Goal: Information Seeking & Learning: Learn about a topic

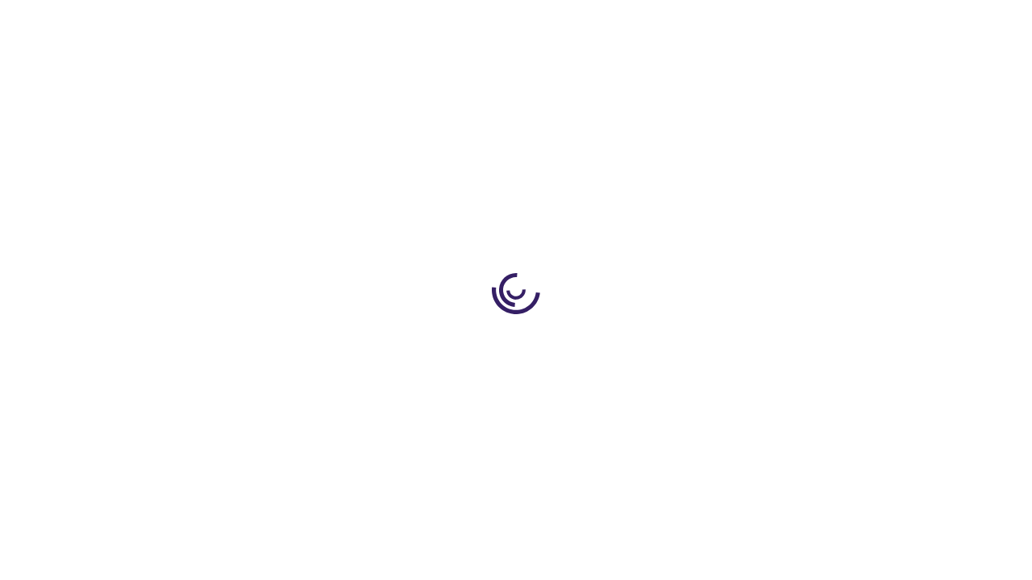
scroll to position [2314, 0]
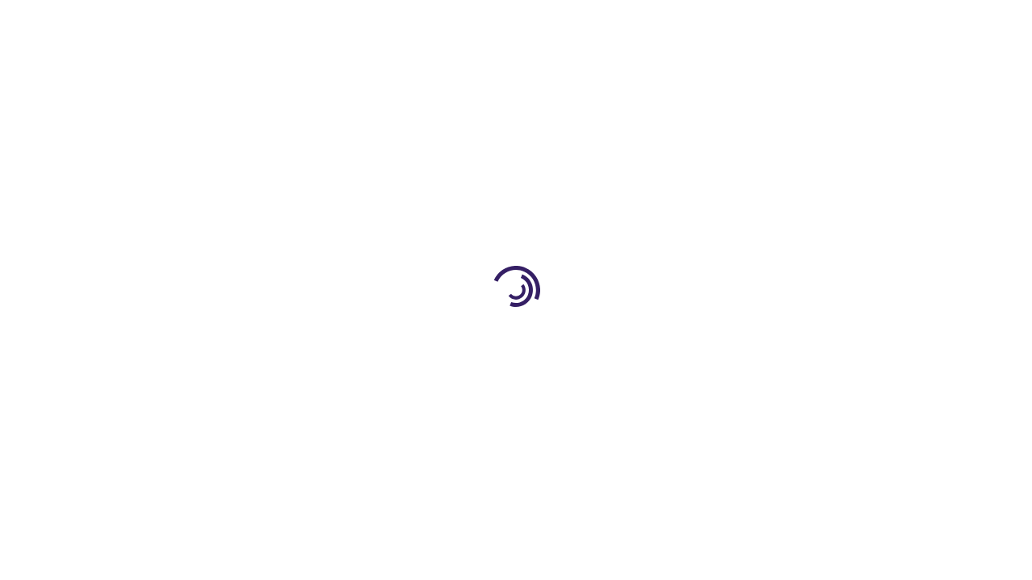
scroll to position [542, 0]
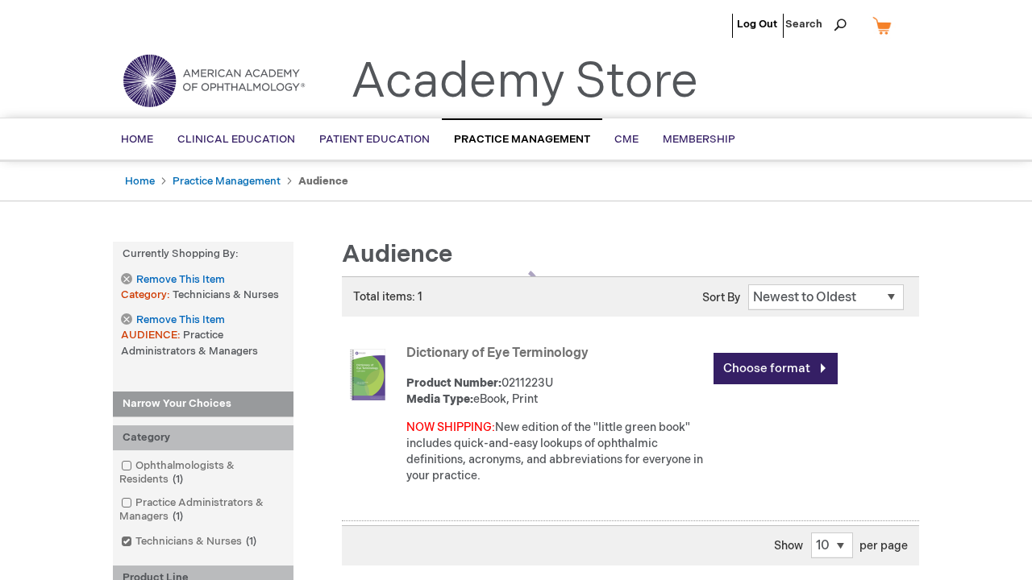
scroll to position [397, 0]
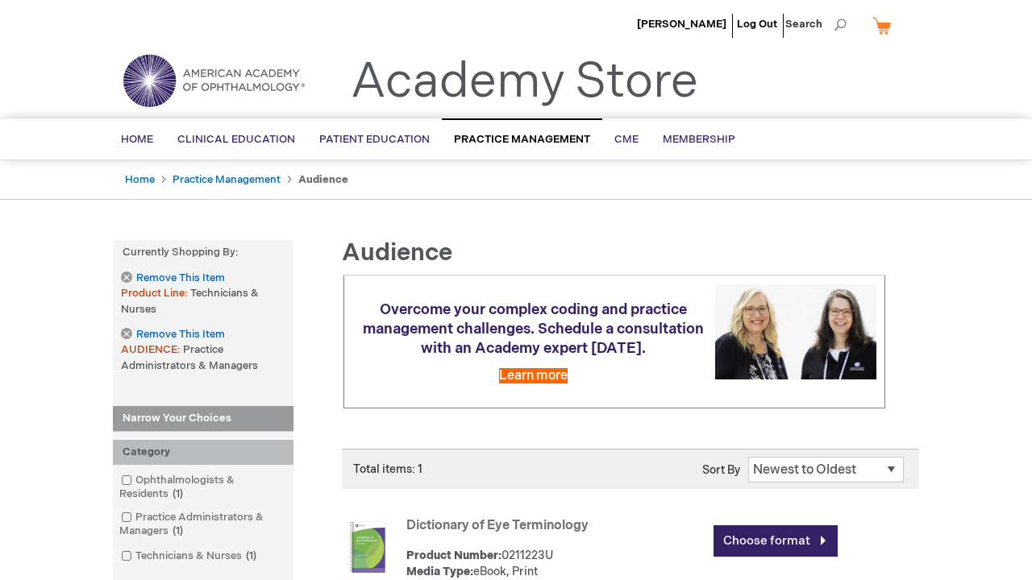
scroll to position [658, 0]
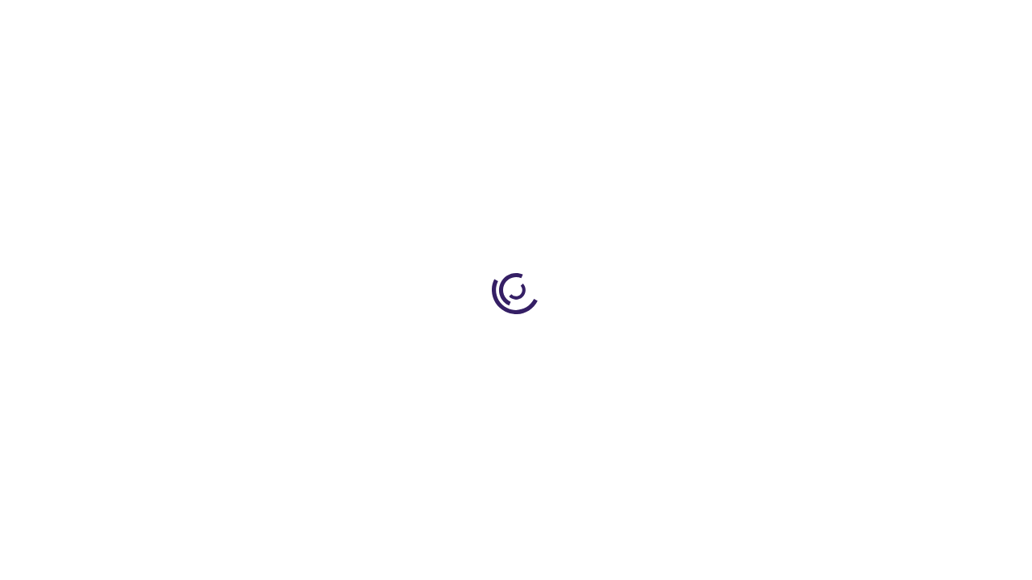
scroll to position [2333, 0]
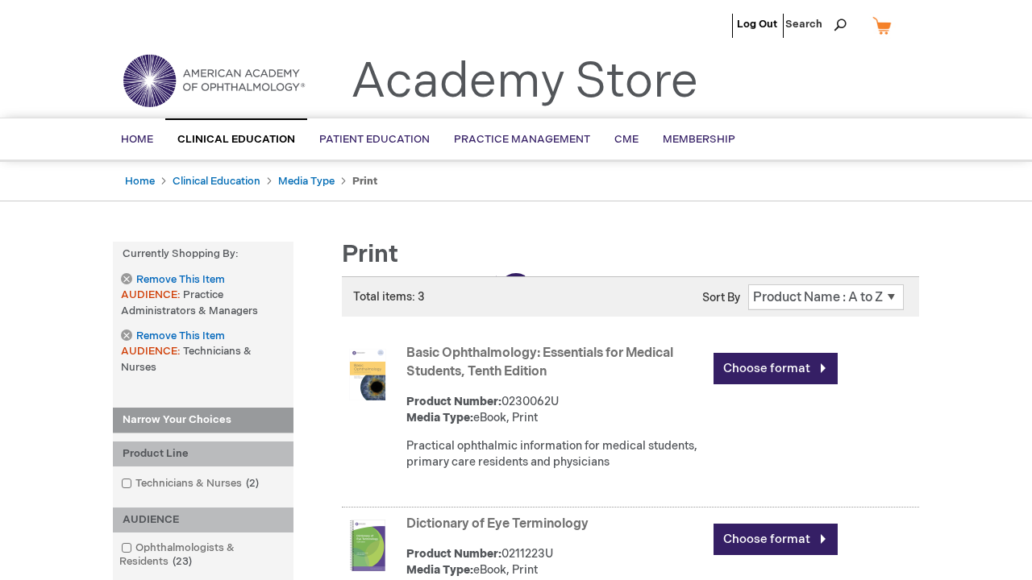
scroll to position [596, 0]
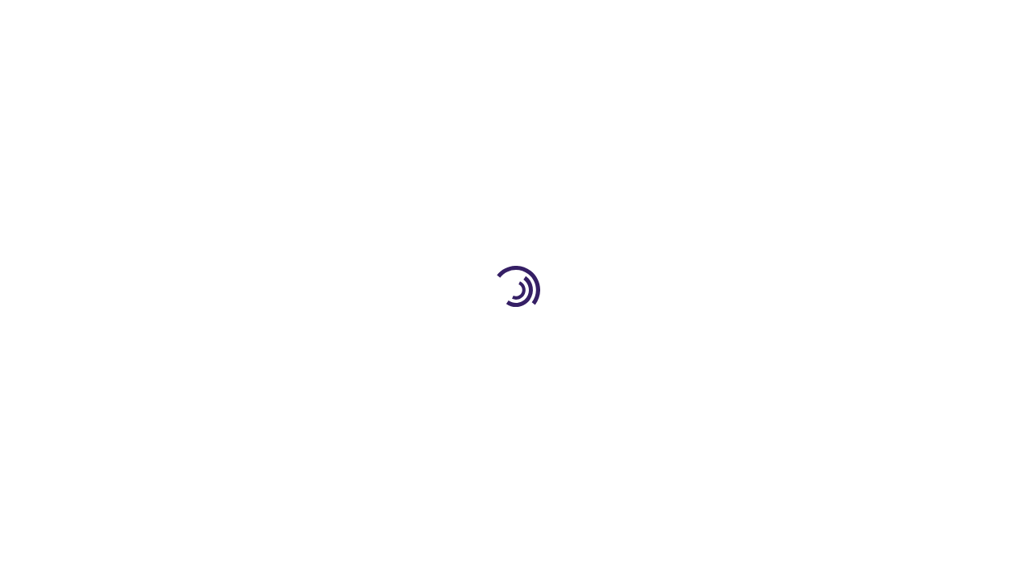
scroll to position [2572, 0]
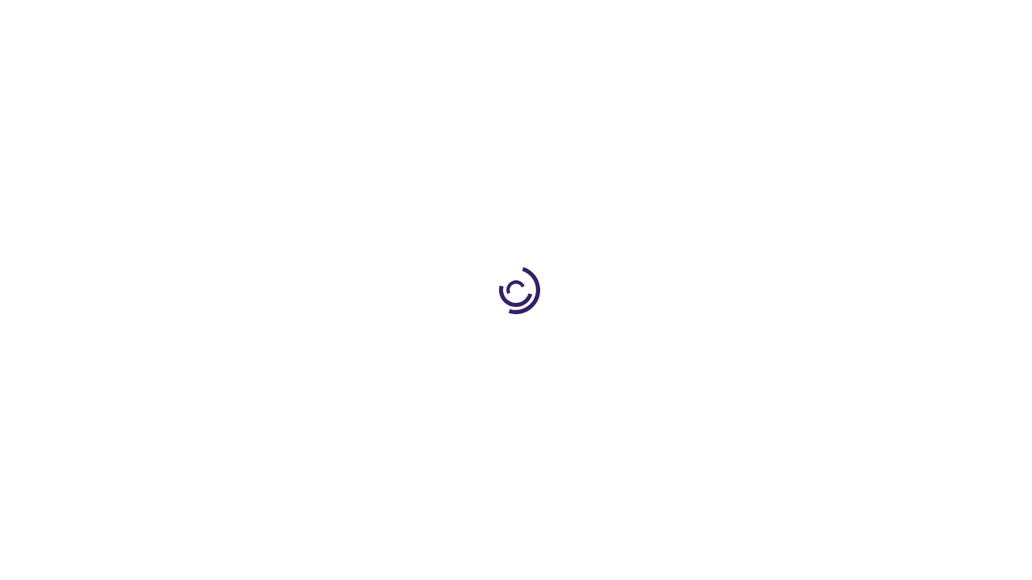
scroll to position [2273, 0]
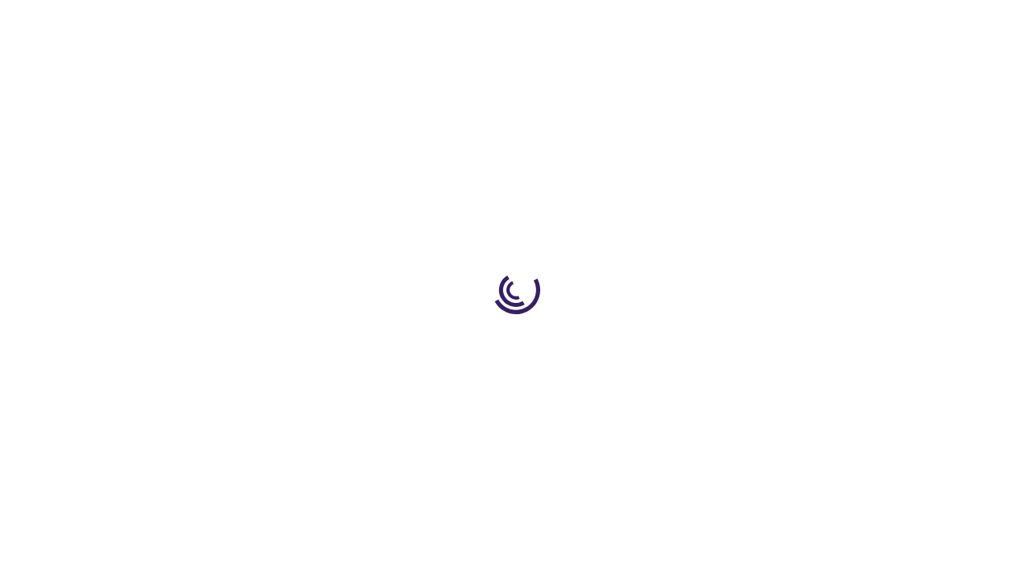
scroll to position [415, 0]
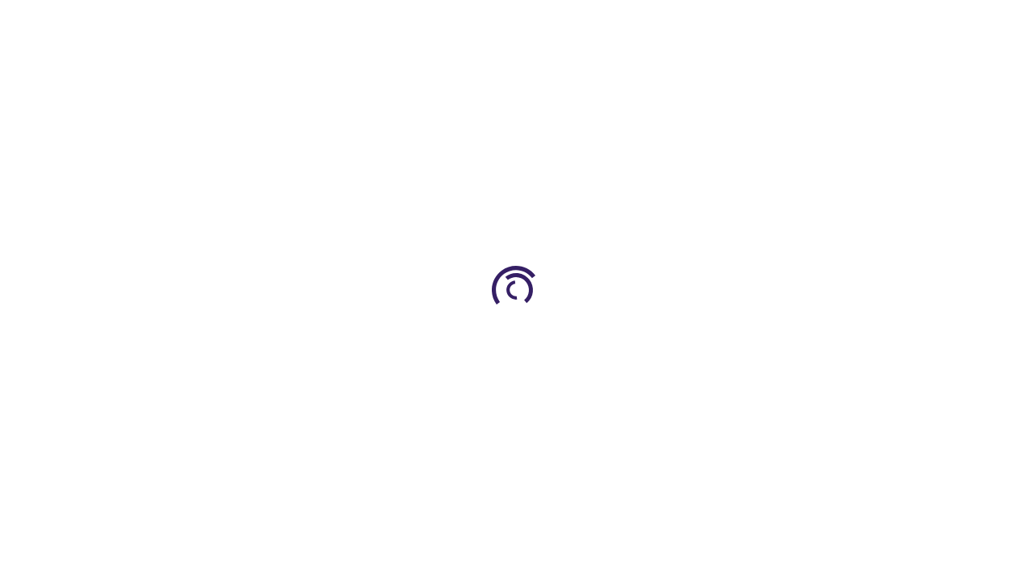
scroll to position [211, 0]
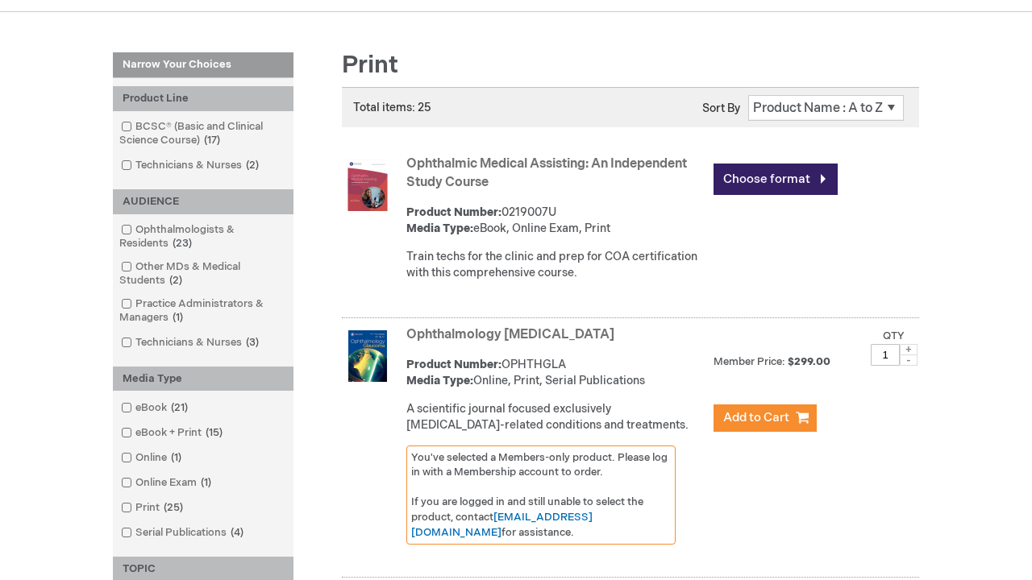
scroll to position [1123, 0]
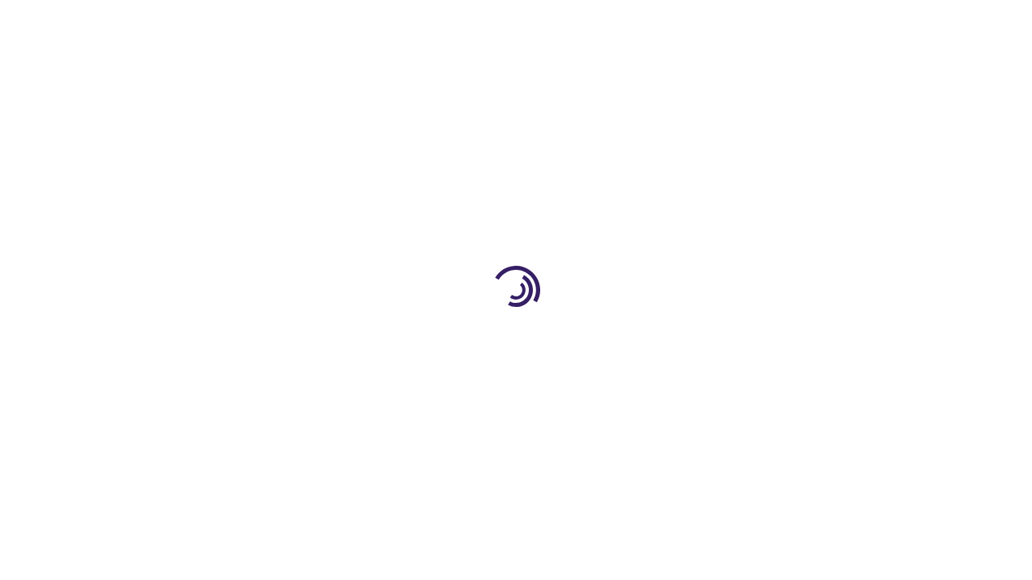
scroll to position [2222, 0]
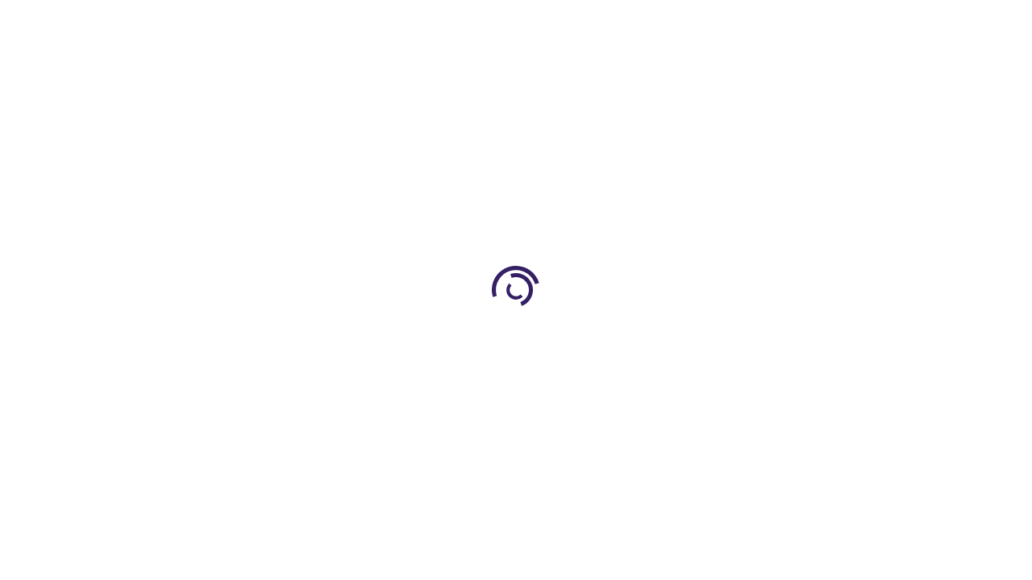
scroll to position [415, 0]
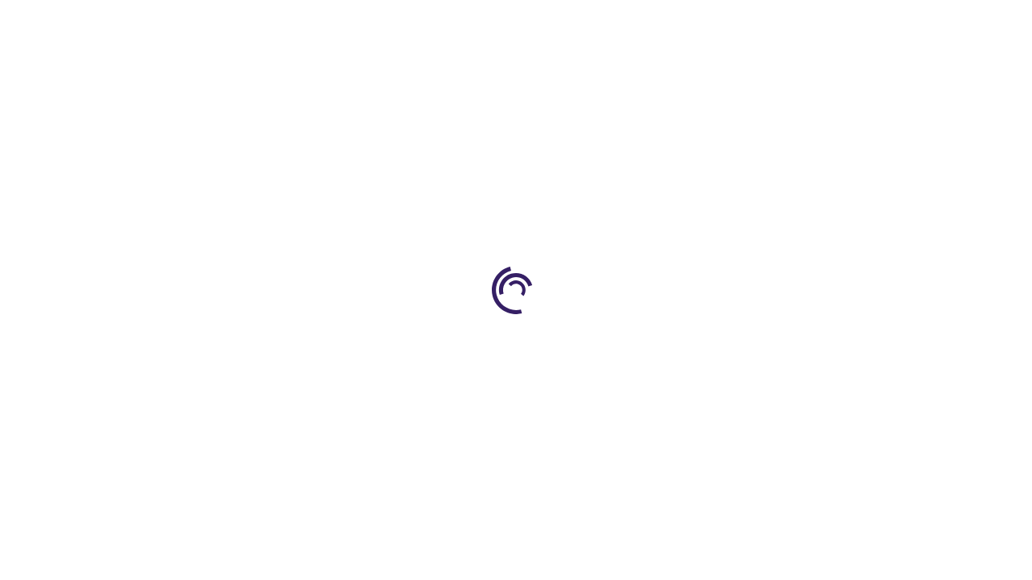
scroll to position [2288, 0]
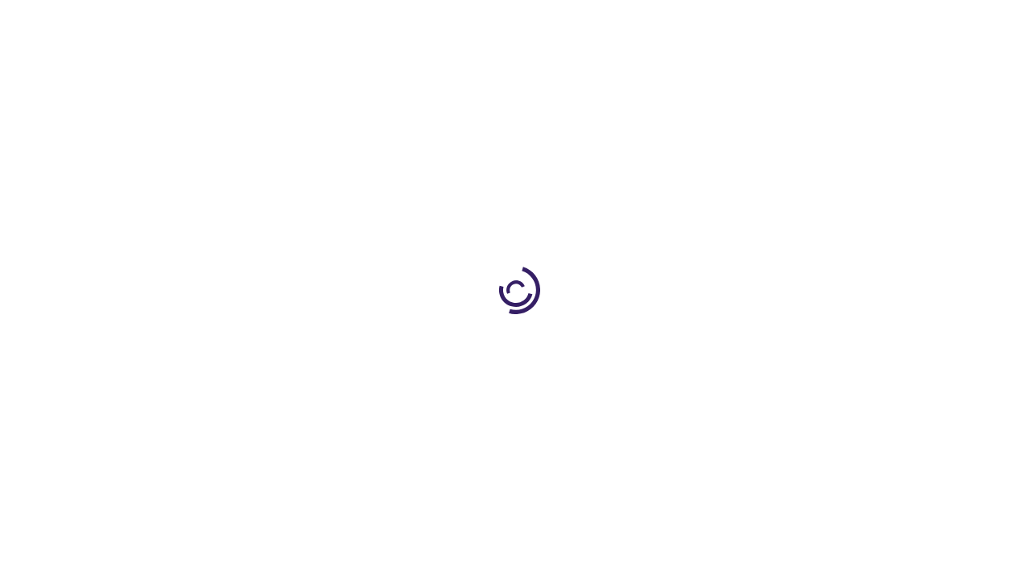
scroll to position [464, 0]
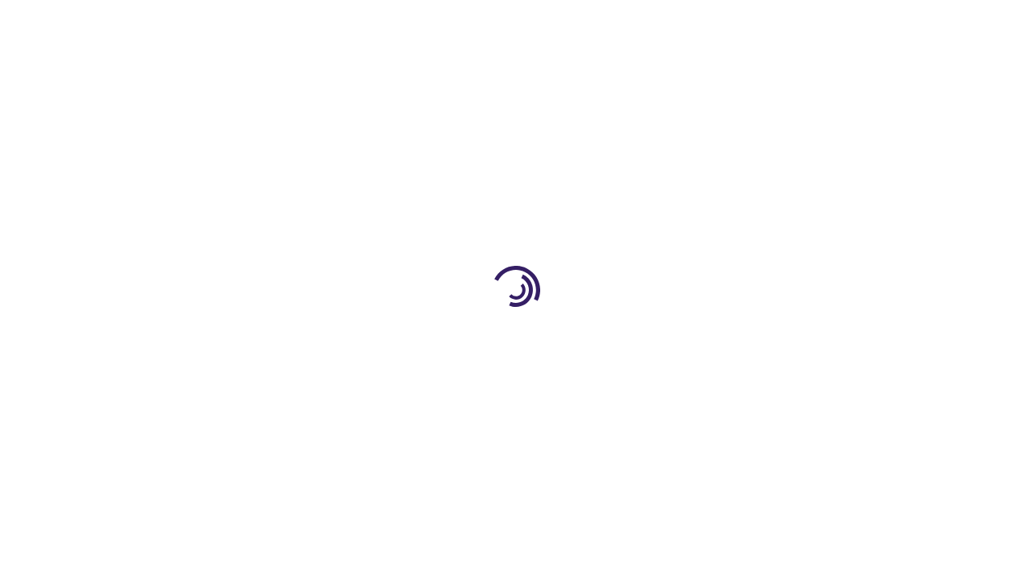
scroll to position [2241, 0]
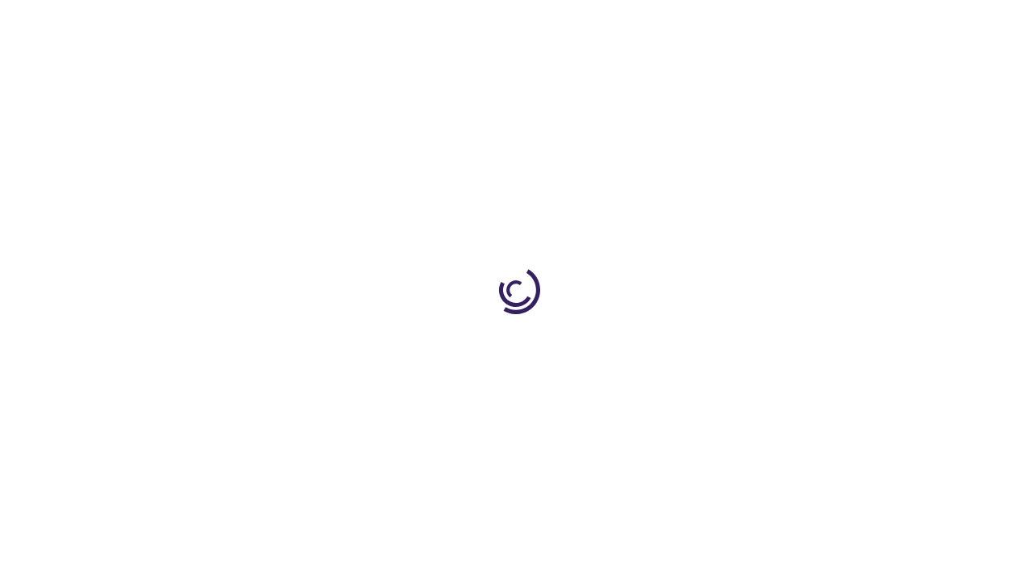
scroll to position [1513, 0]
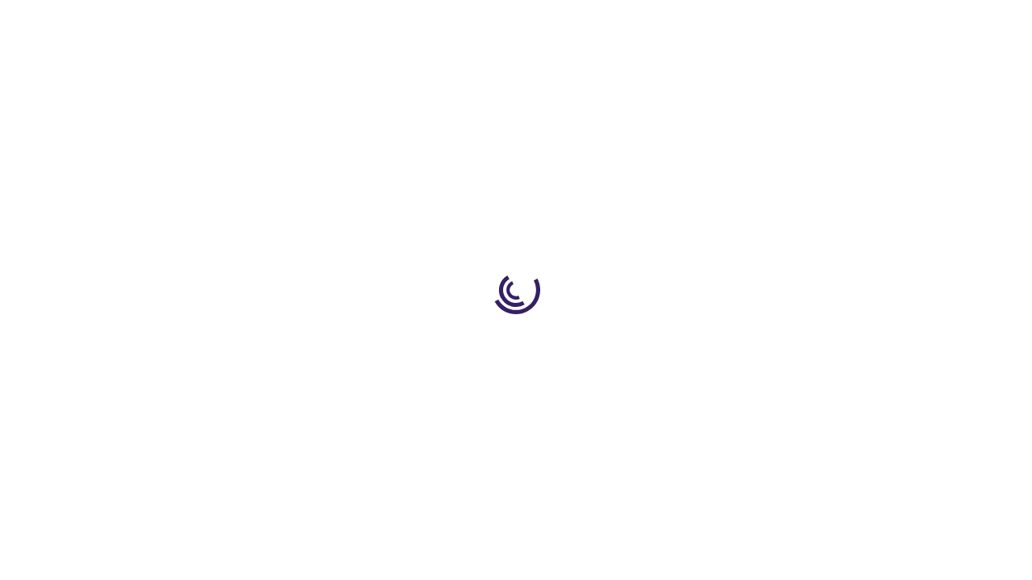
scroll to position [570, 0]
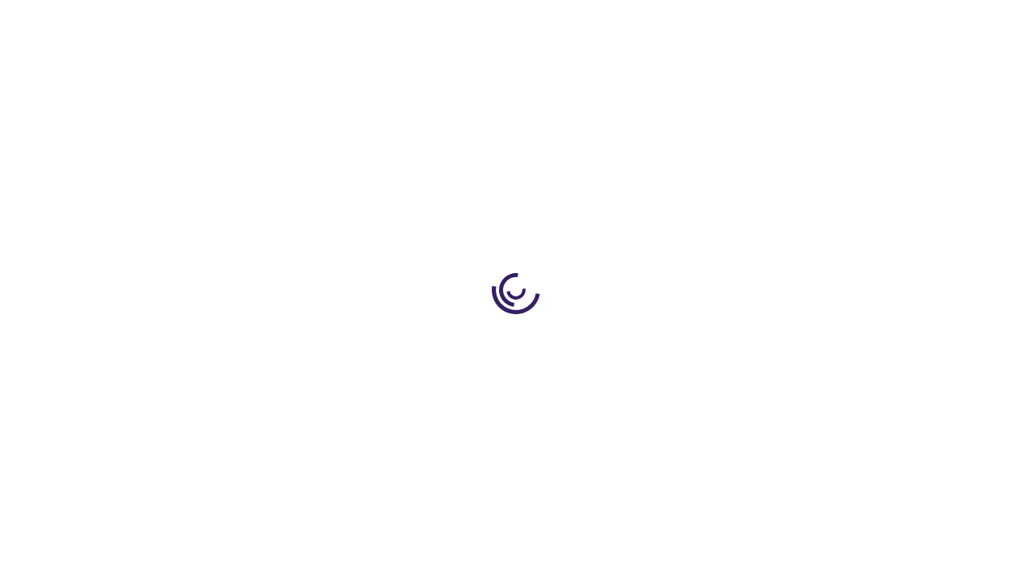
scroll to position [2241, 0]
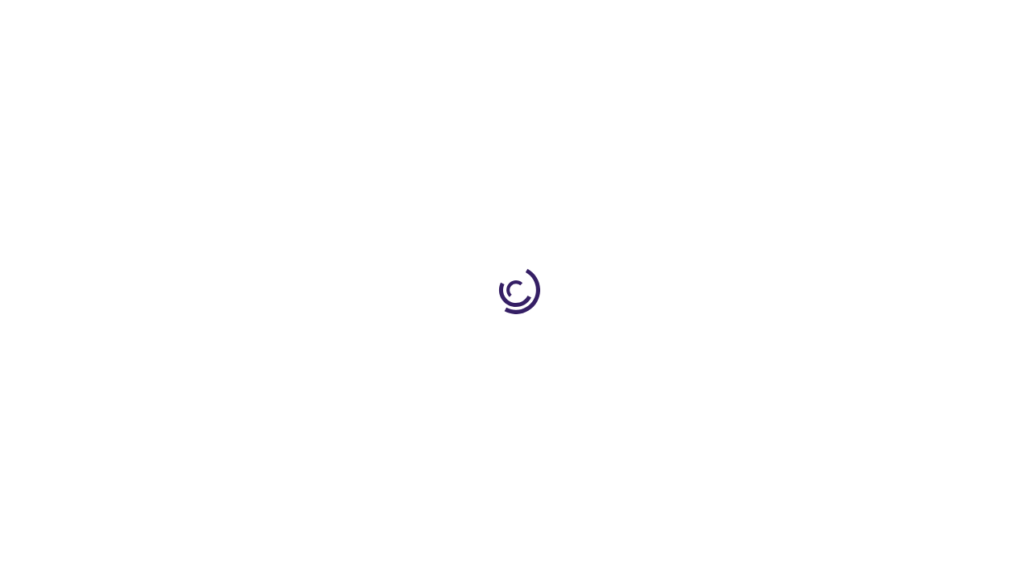
scroll to position [3316, 0]
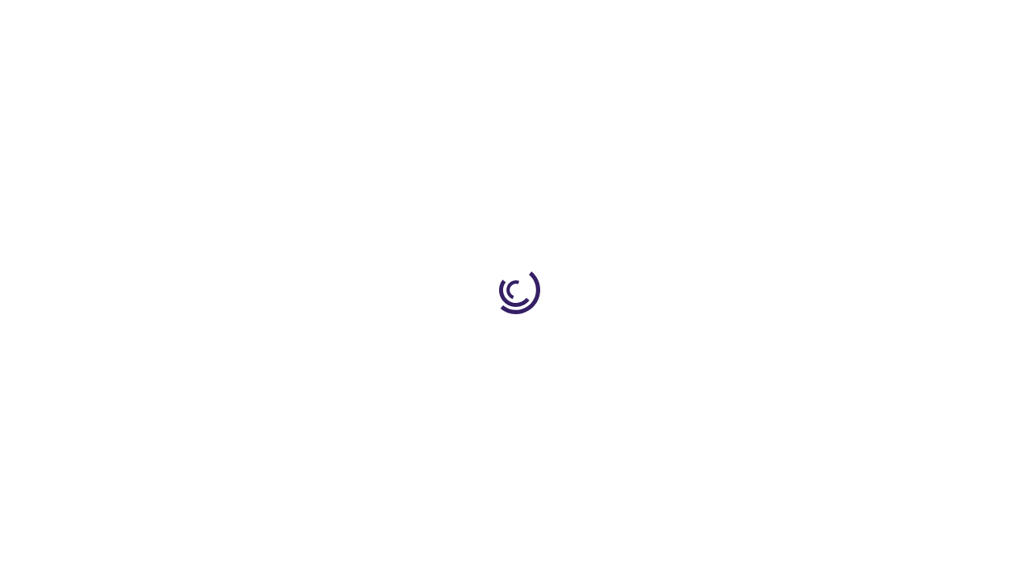
scroll to position [388, 0]
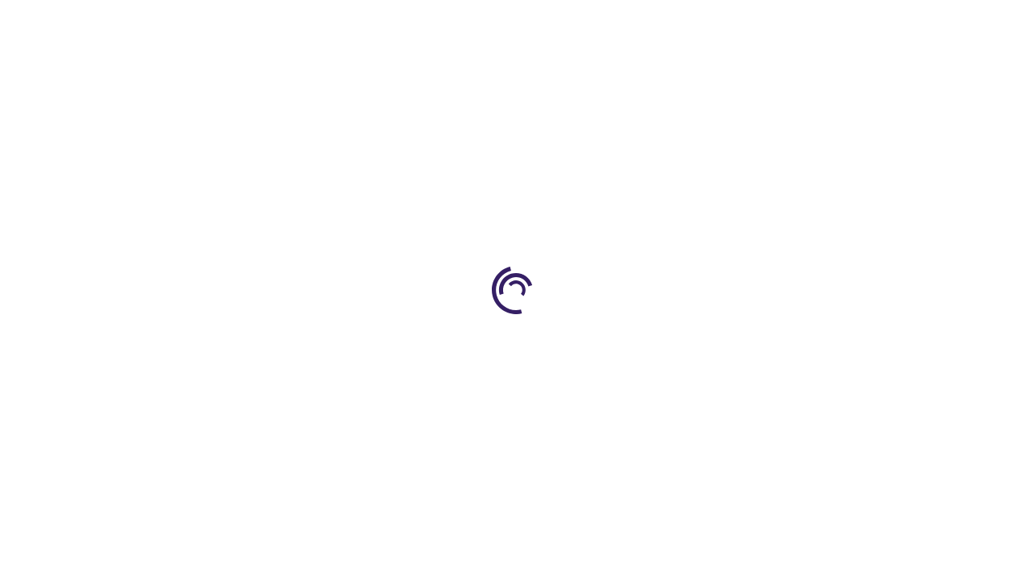
scroll to position [2161, 0]
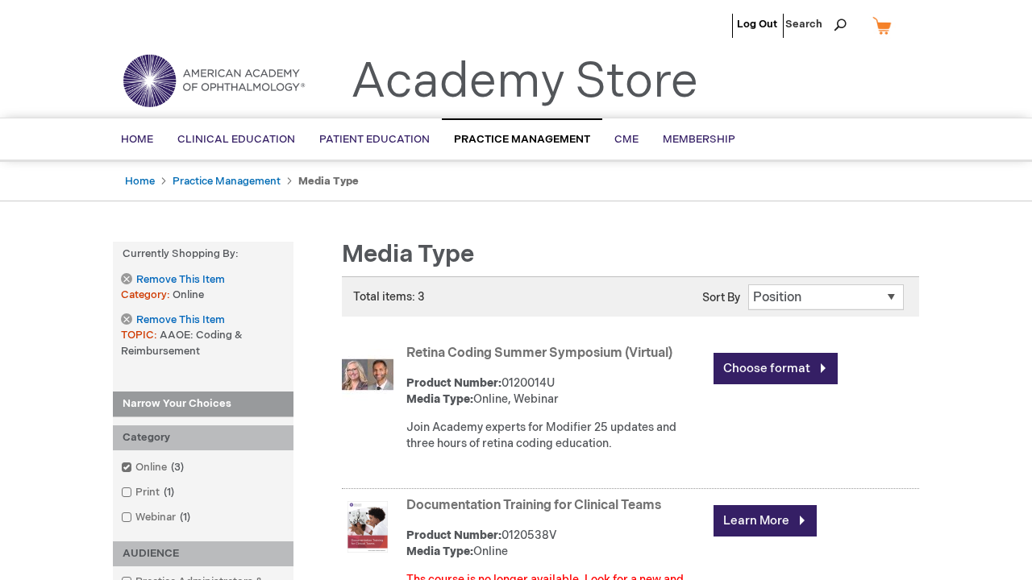
scroll to position [2331, 0]
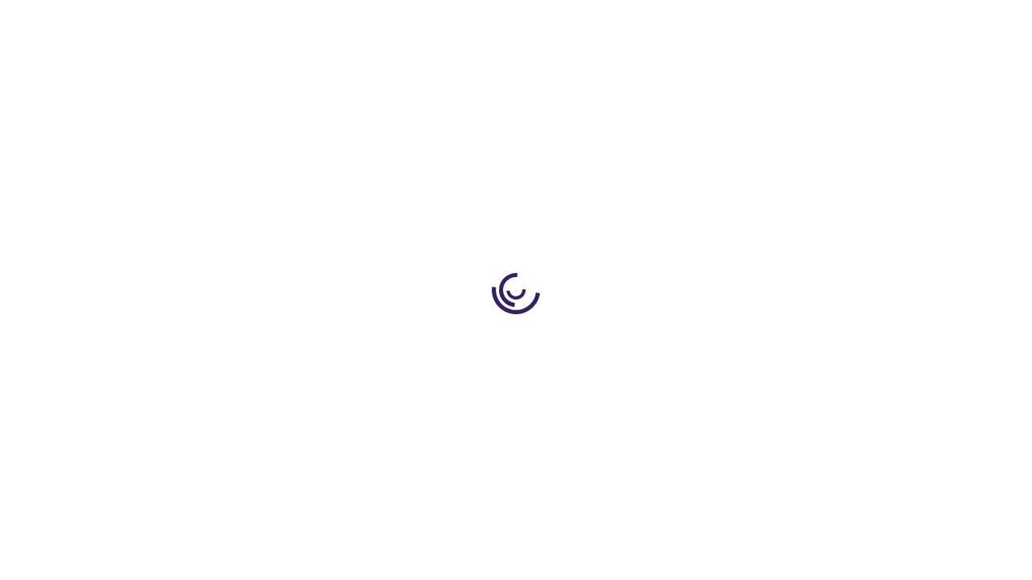
scroll to position [702, 0]
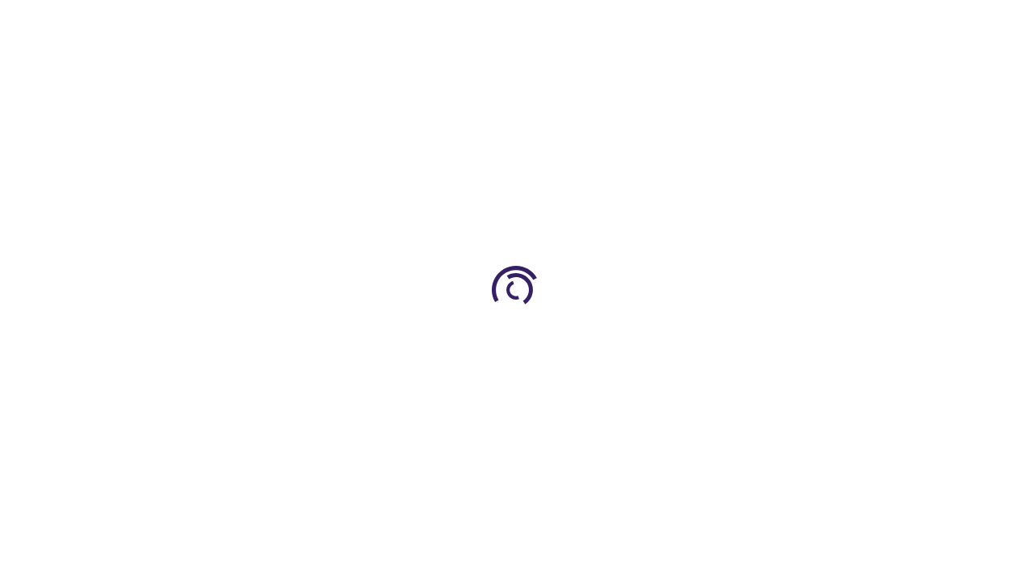
scroll to position [2120, 0]
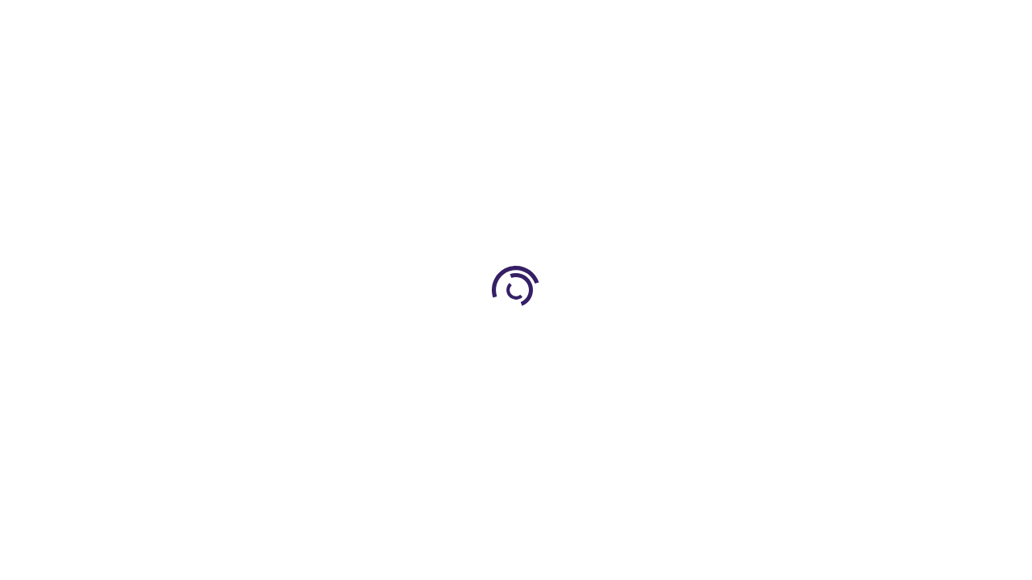
scroll to position [211, 0]
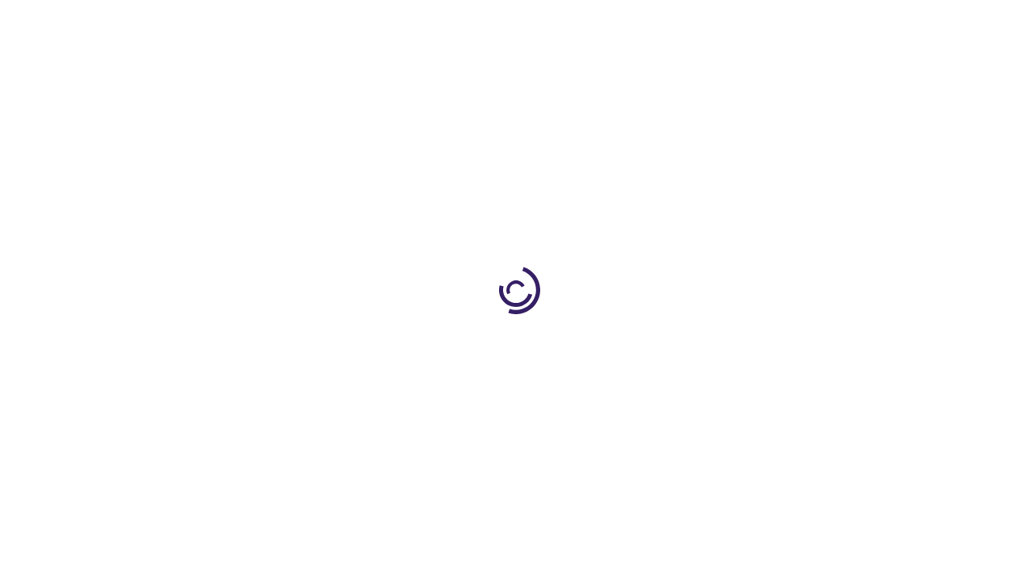
scroll to position [925, 0]
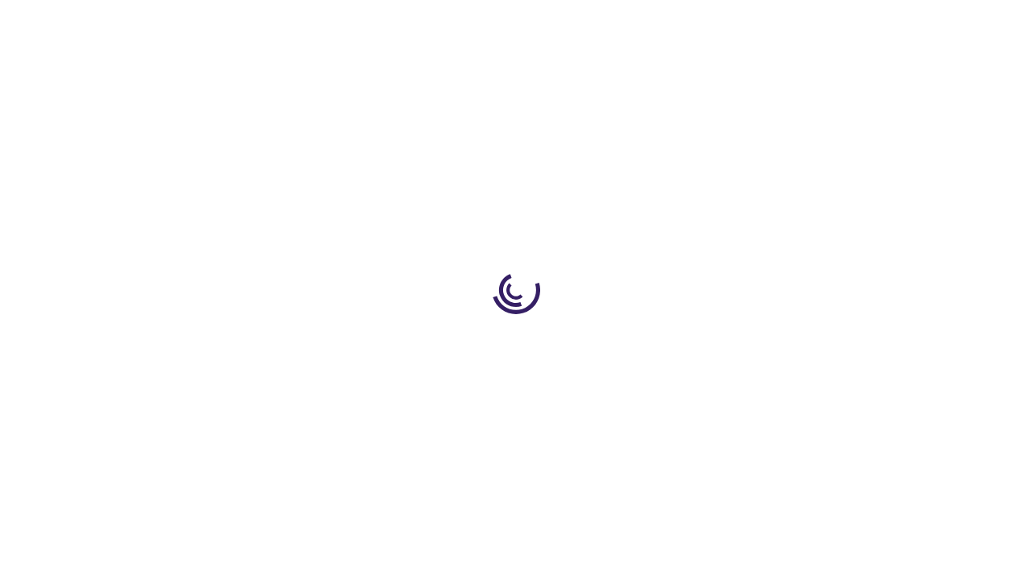
scroll to position [606, 0]
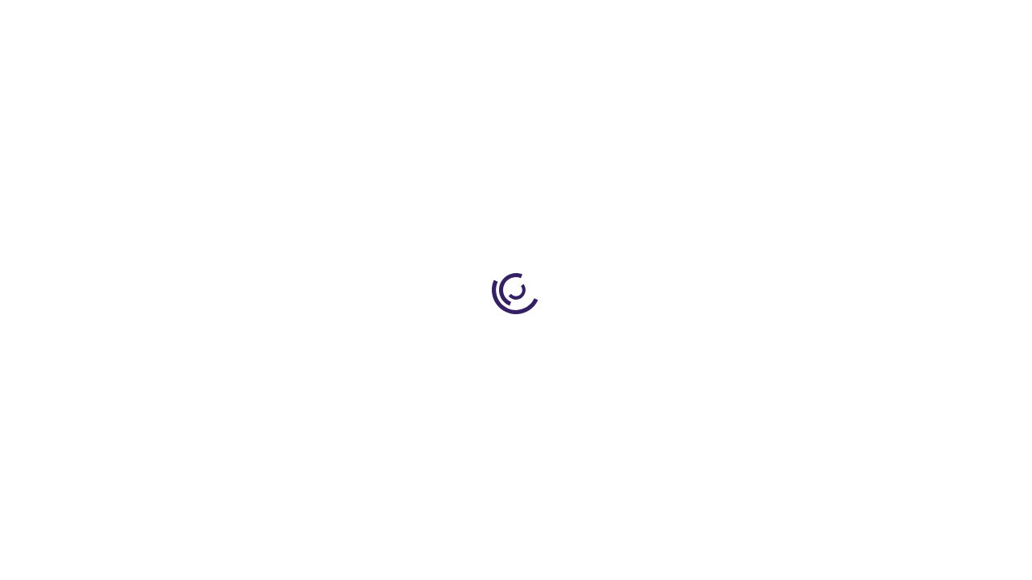
scroll to position [378, 0]
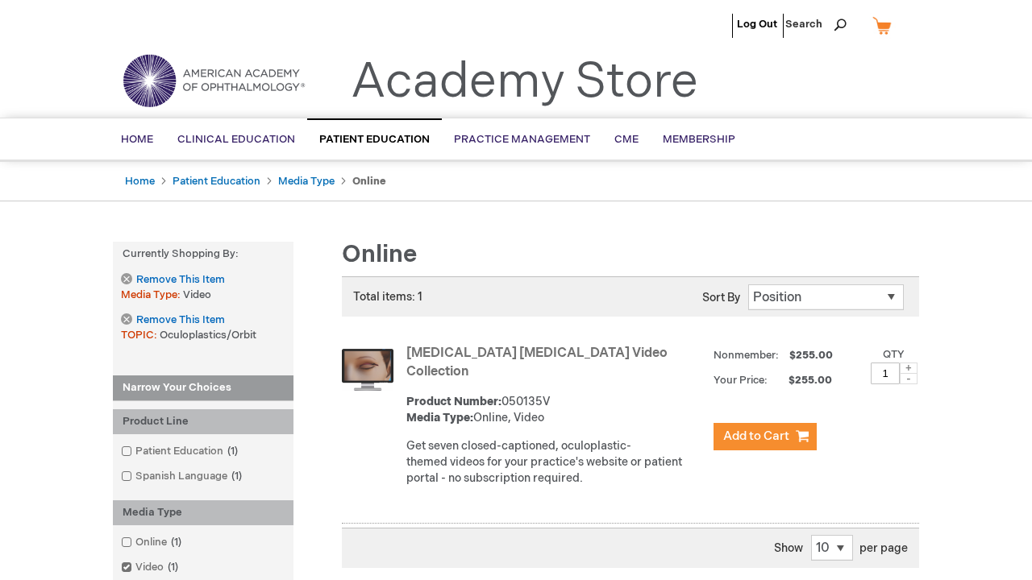
scroll to position [496, 0]
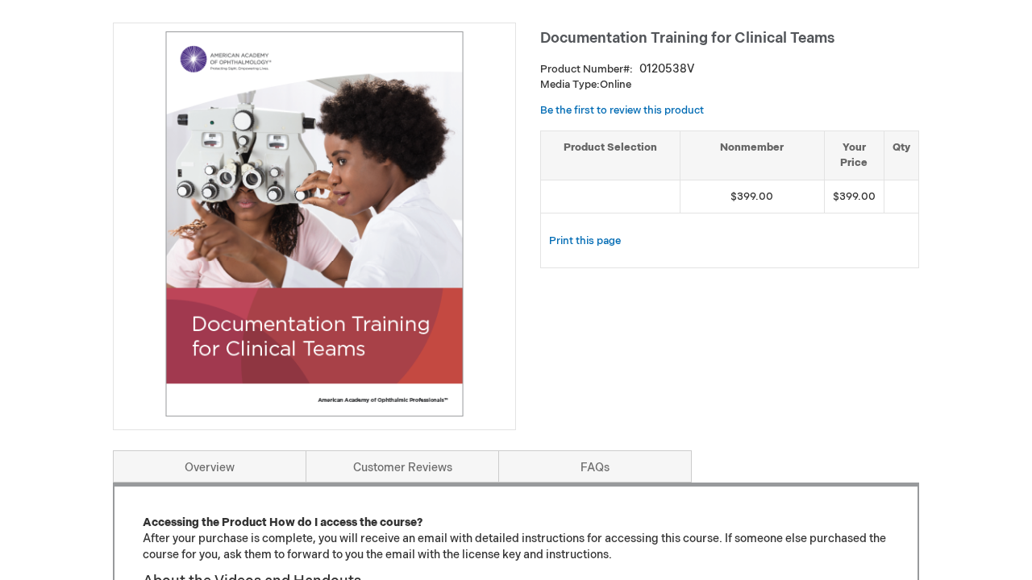
scroll to position [180, 0]
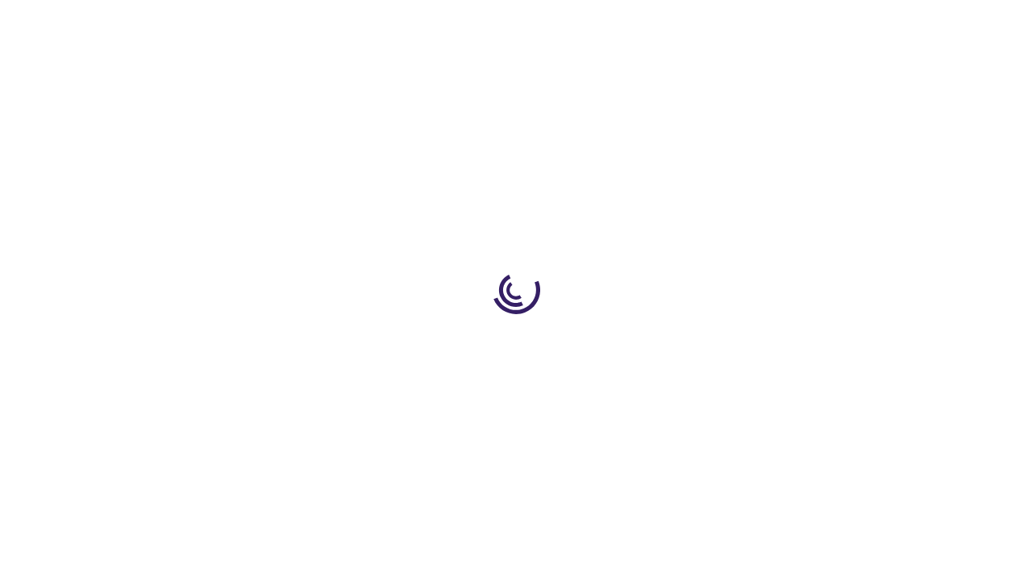
scroll to position [118, 0]
type input "0"
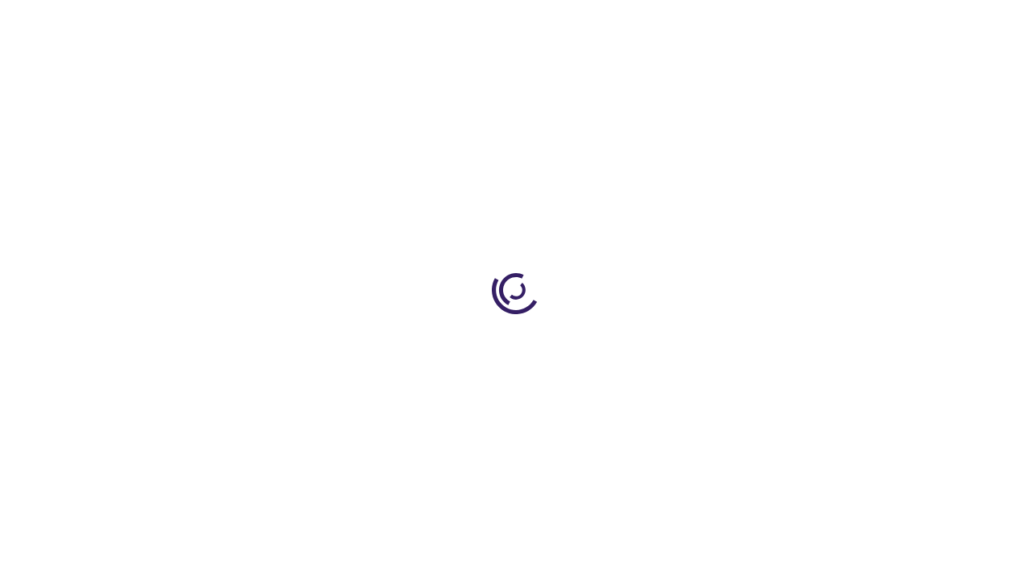
scroll to position [4371, 0]
